Goal: Consume media (video, audio)

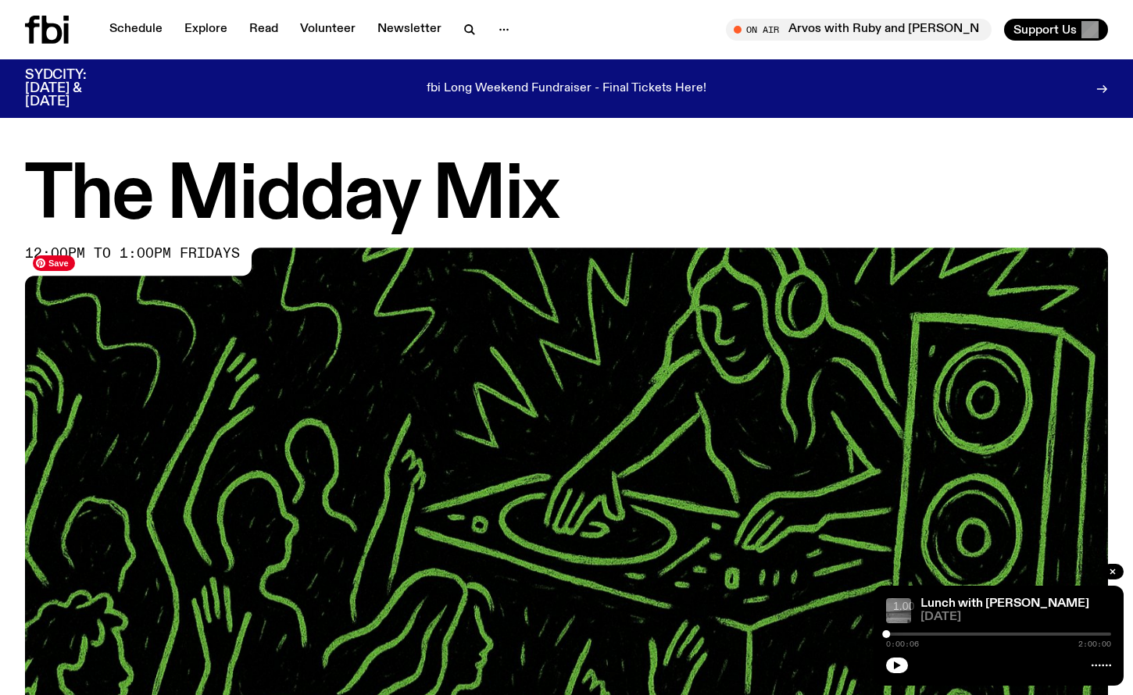
click at [238, 338] on img at bounding box center [566, 552] width 1083 height 609
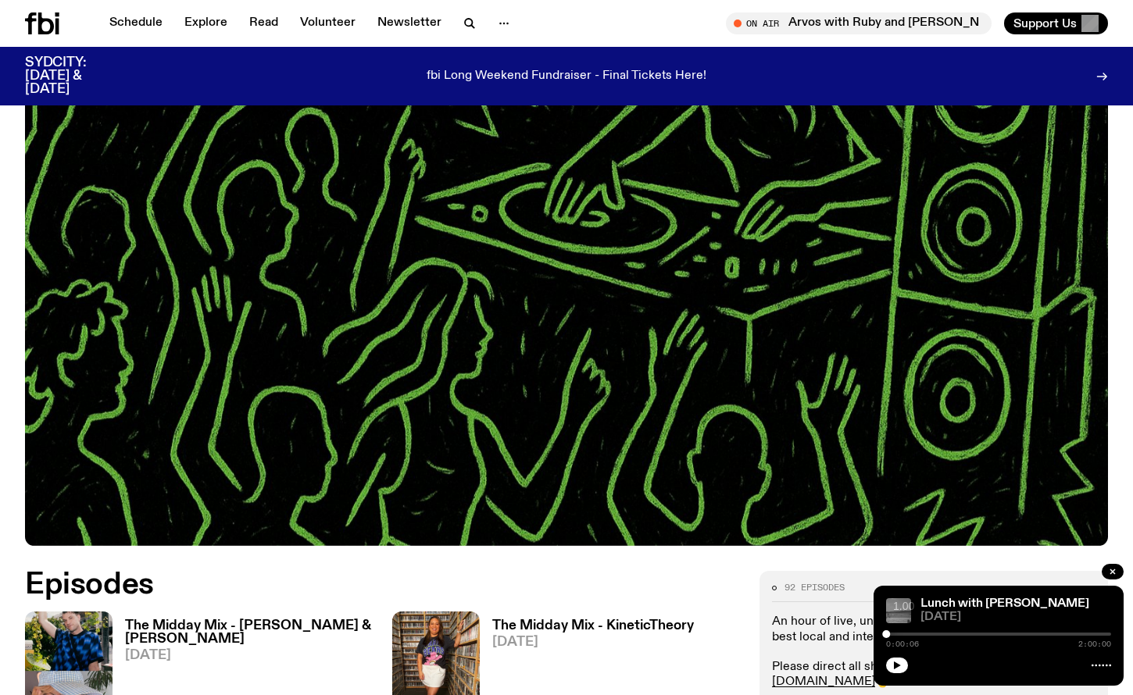
scroll to position [673, 0]
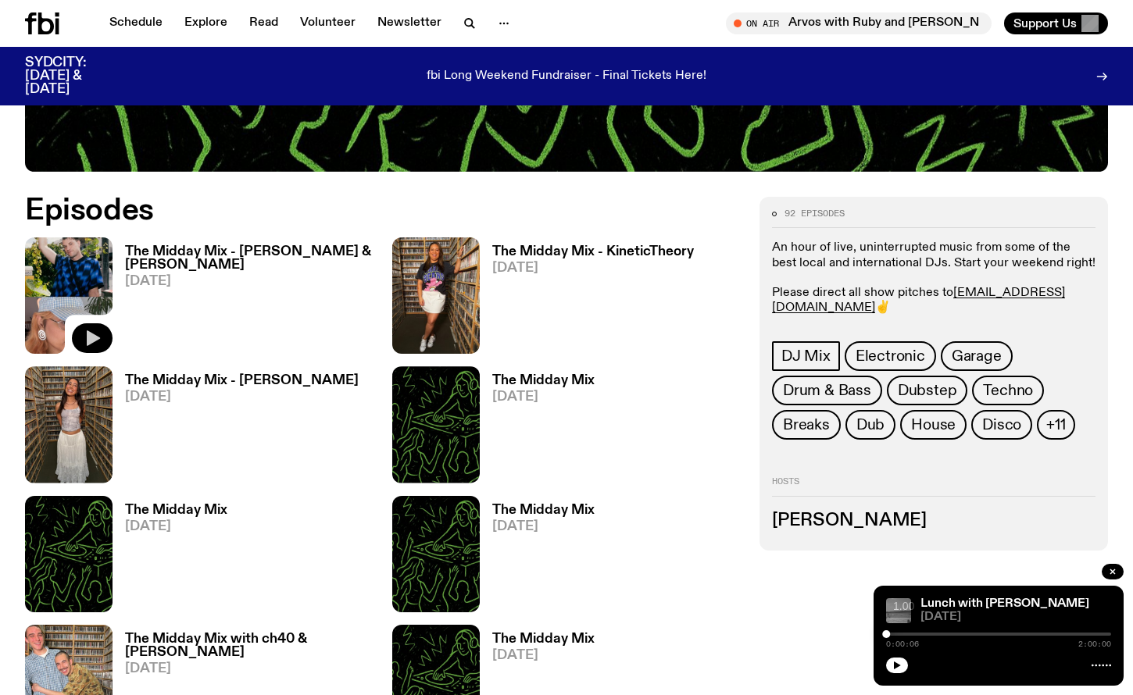
click at [86, 339] on icon "button" at bounding box center [92, 338] width 19 height 19
click at [173, 248] on h3 "The Midday Mix - [PERSON_NAME] & [PERSON_NAME]" at bounding box center [249, 258] width 248 height 27
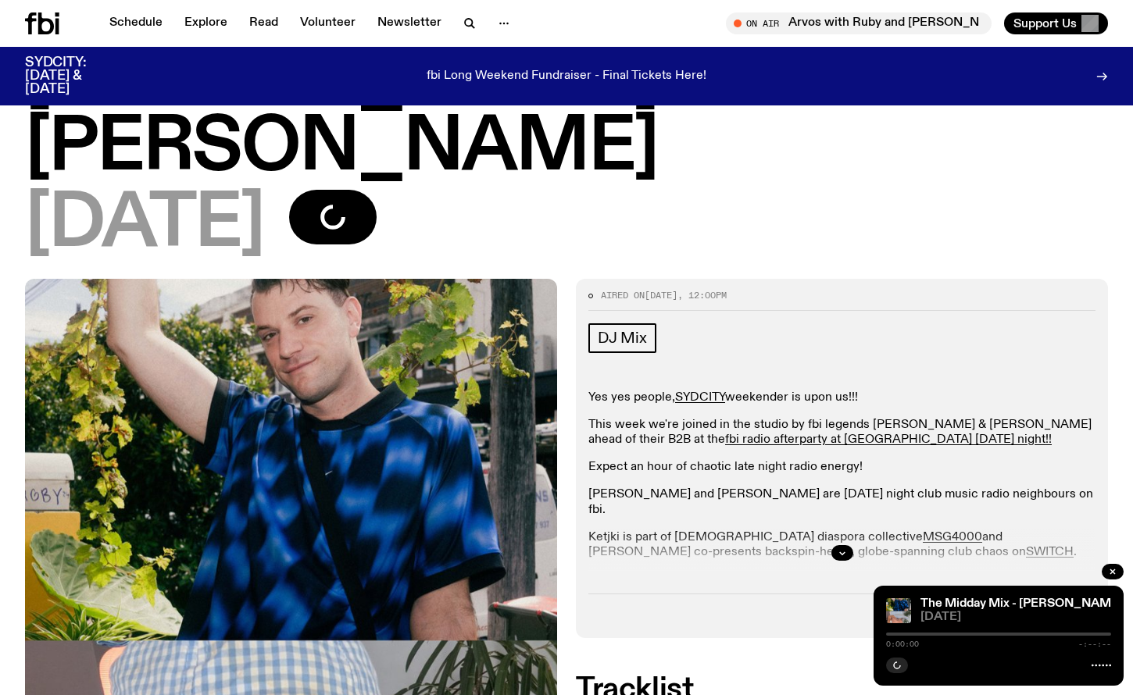
scroll to position [175, 0]
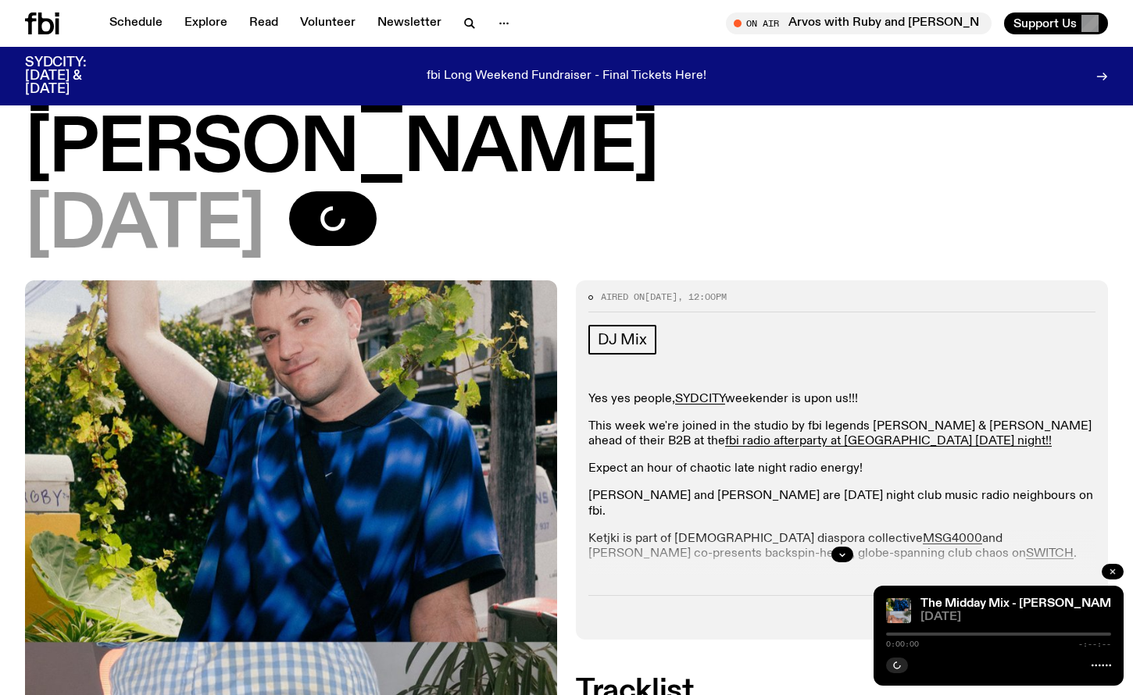
click at [1118, 567] on button "button" at bounding box center [1113, 572] width 22 height 16
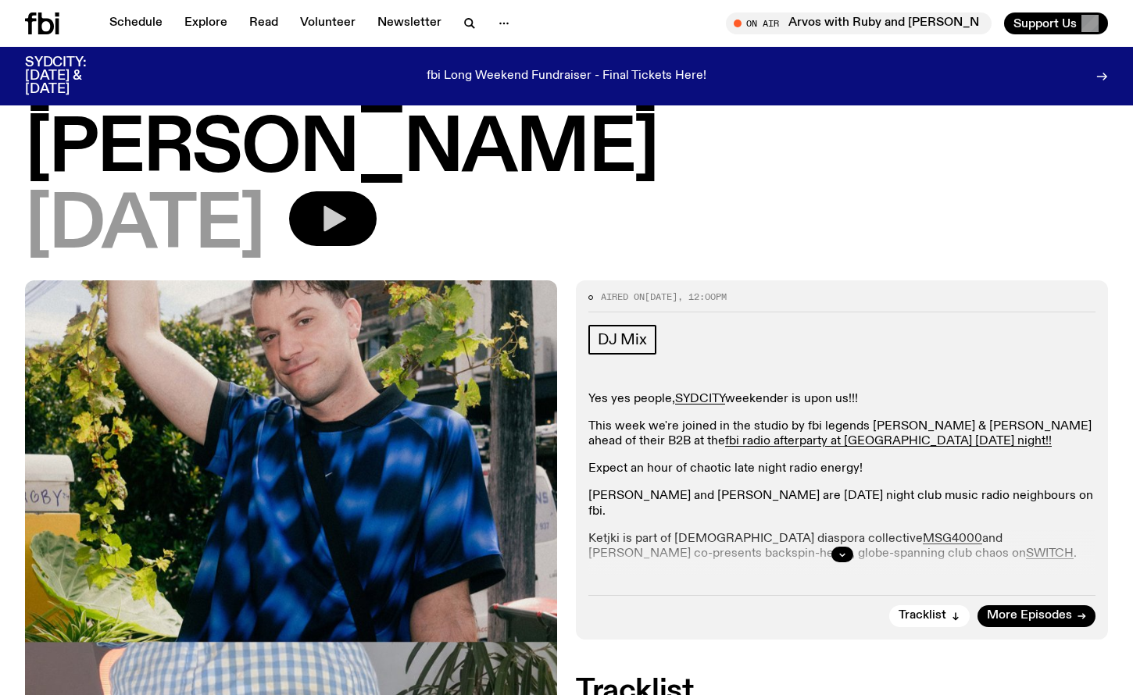
click at [346, 206] on icon "button" at bounding box center [334, 219] width 23 height 26
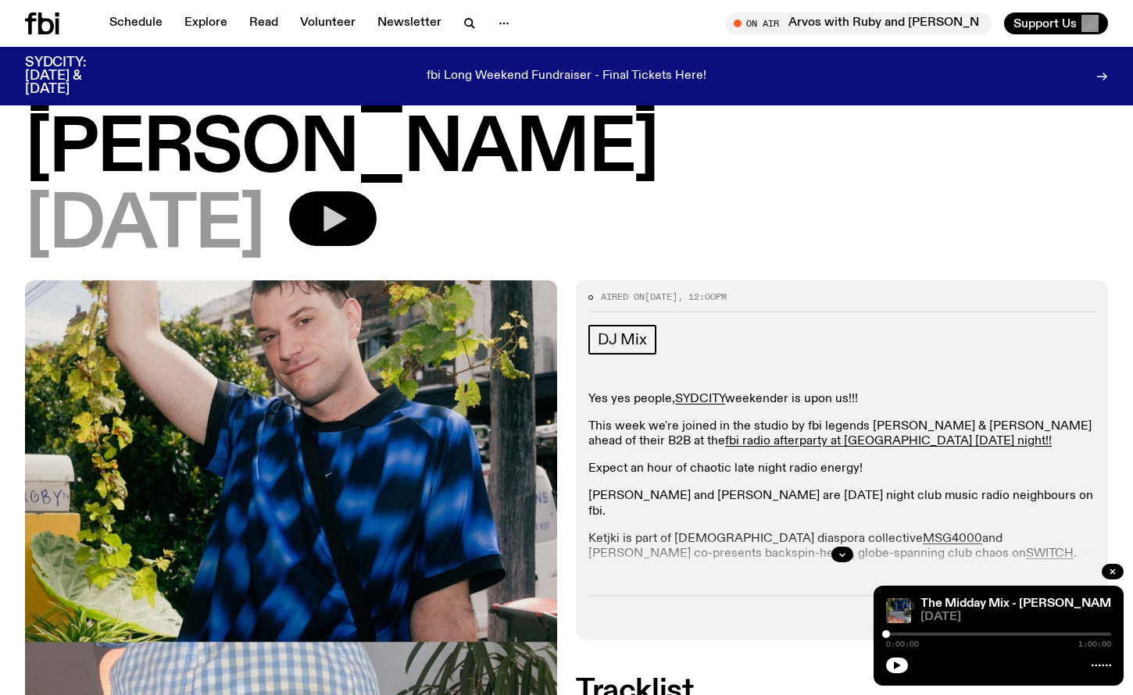
click at [346, 206] on icon "button" at bounding box center [334, 219] width 23 height 26
